Goal: Navigation & Orientation: Find specific page/section

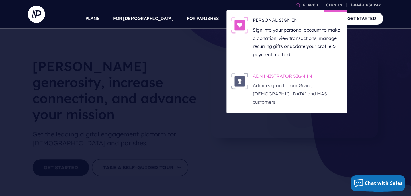
click at [268, 75] on h6 "ADMINISTRATOR SIGN IN" at bounding box center [297, 77] width 89 height 9
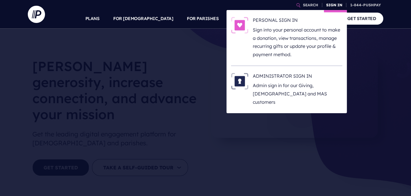
click at [340, 4] on link "SIGN IN" at bounding box center [334, 5] width 21 height 10
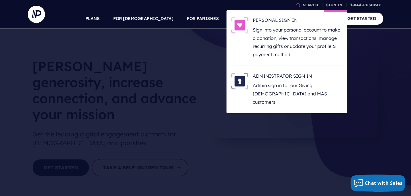
click at [285, 71] on li "ADMINISTRATOR SIGN IN Admin sign in for our Giving, [DEMOGRAPHIC_DATA] and MAS …" at bounding box center [286, 89] width 111 height 47
click at [285, 74] on h6 "ADMINISTRATOR SIGN IN" at bounding box center [297, 77] width 89 height 9
